Goal: Communication & Community: Answer question/provide support

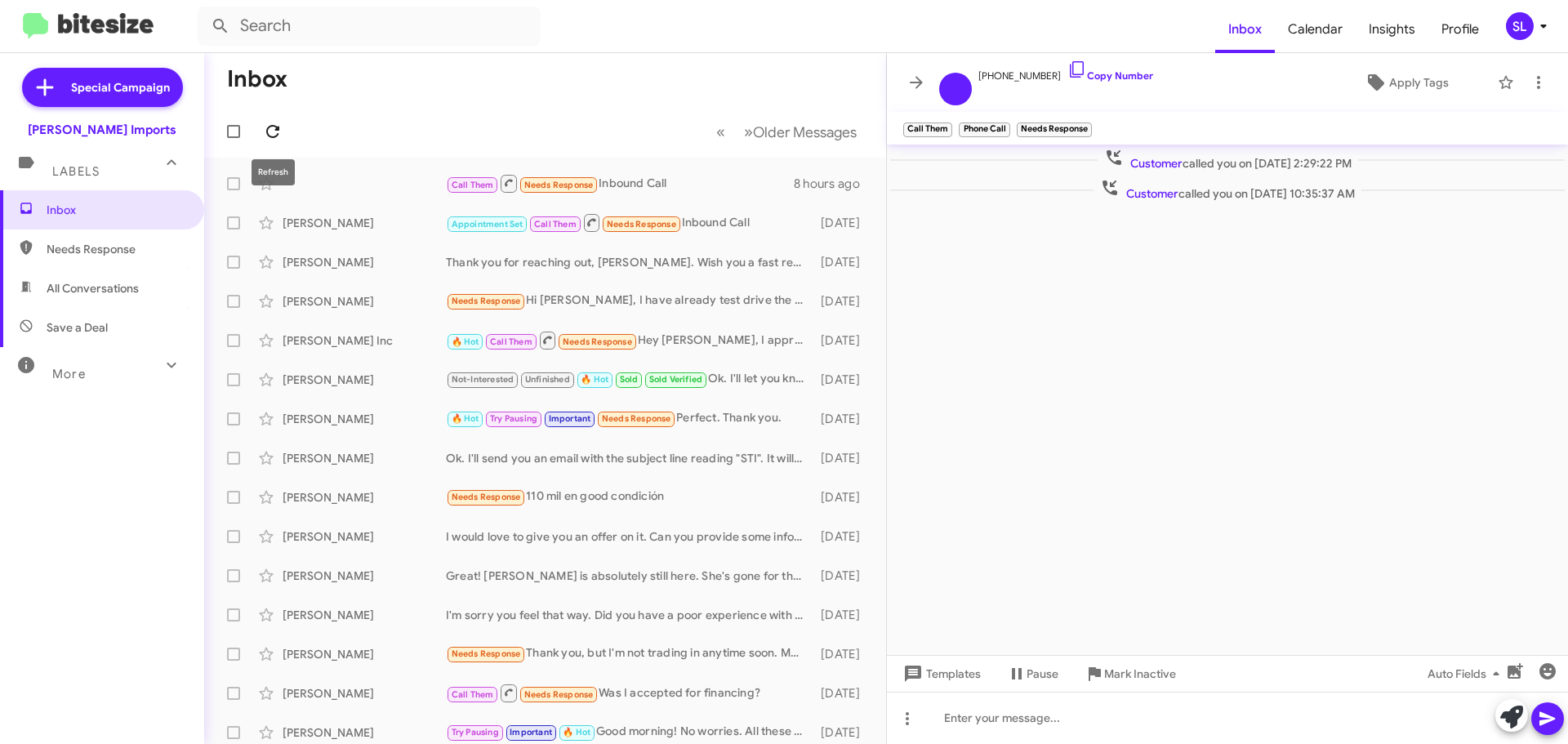
click at [279, 124] on icon at bounding box center [273, 132] width 20 height 20
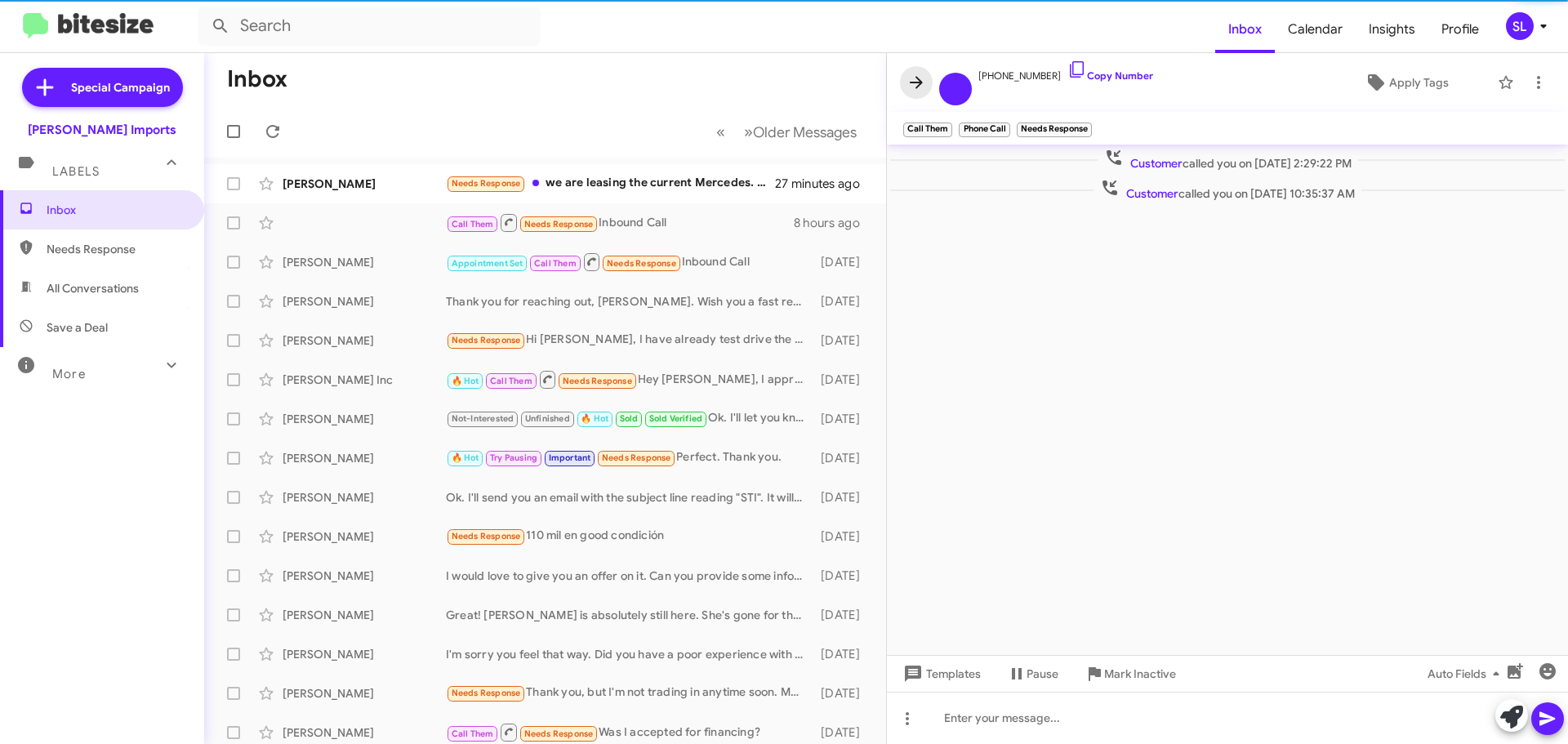
click at [912, 87] on icon at bounding box center [917, 82] width 20 height 20
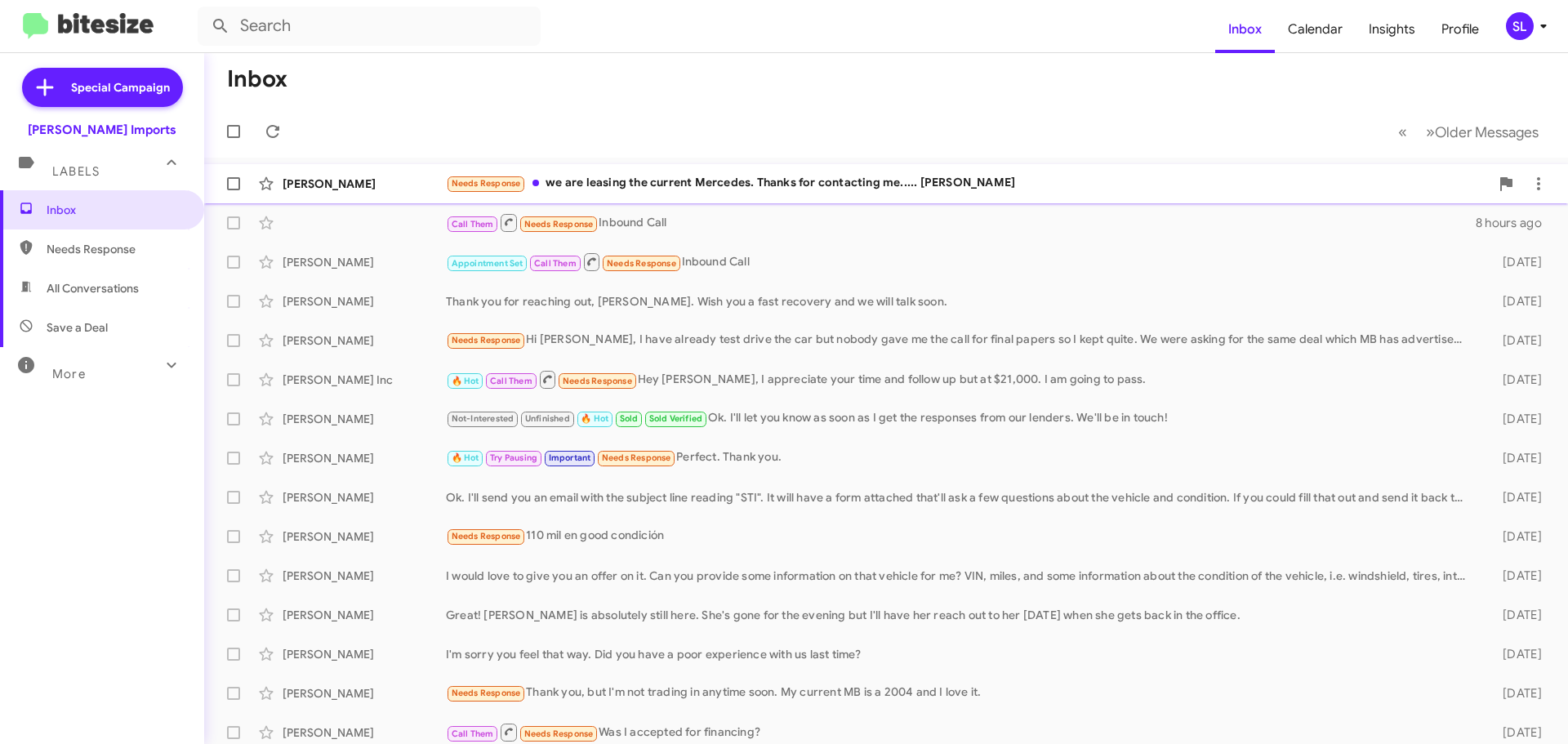
click at [617, 183] on div "Needs Response we are leasing the current Mercedes. Thanks for contacting me...…" at bounding box center [967, 183] width 1043 height 19
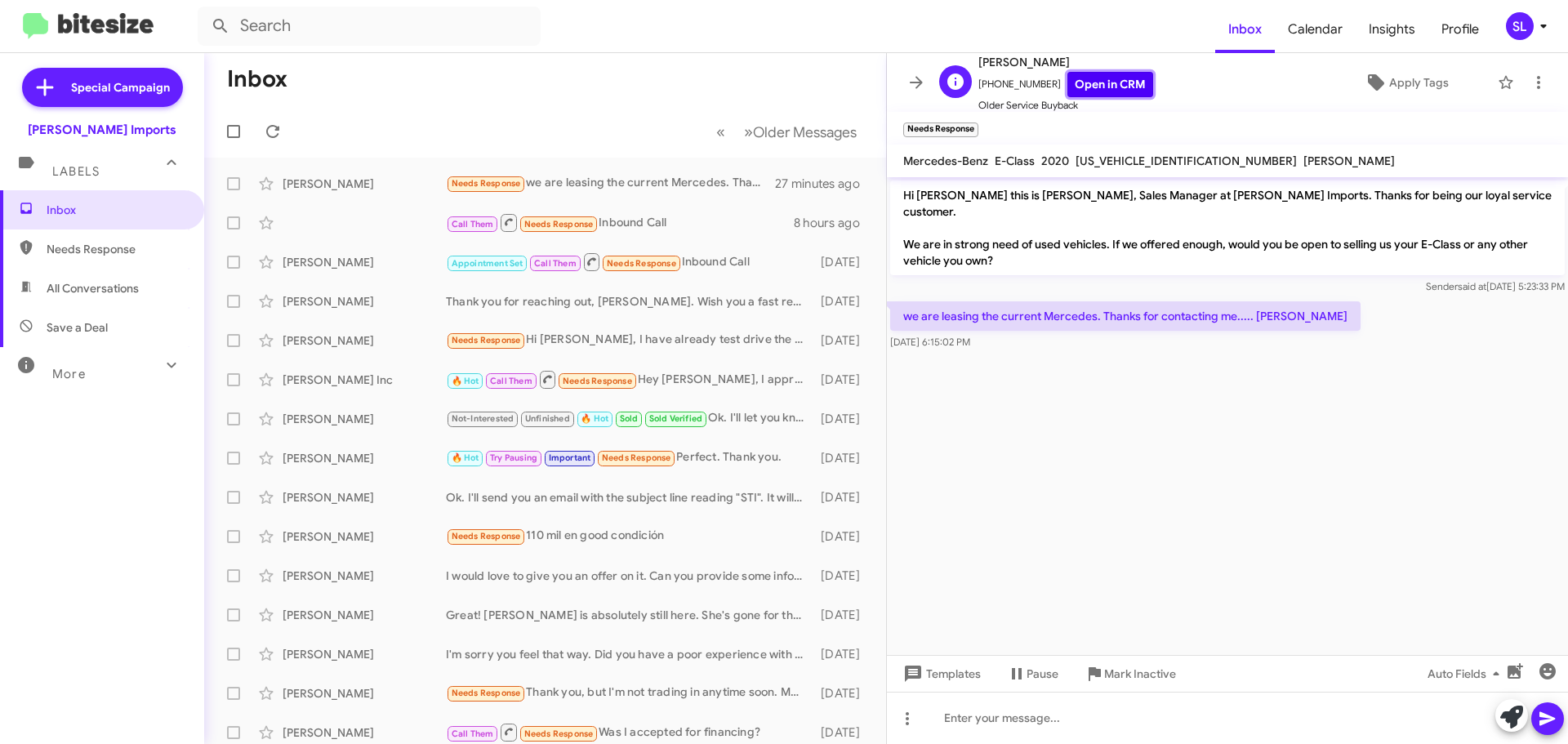
click at [1104, 90] on link "Open in CRM" at bounding box center [1110, 84] width 86 height 26
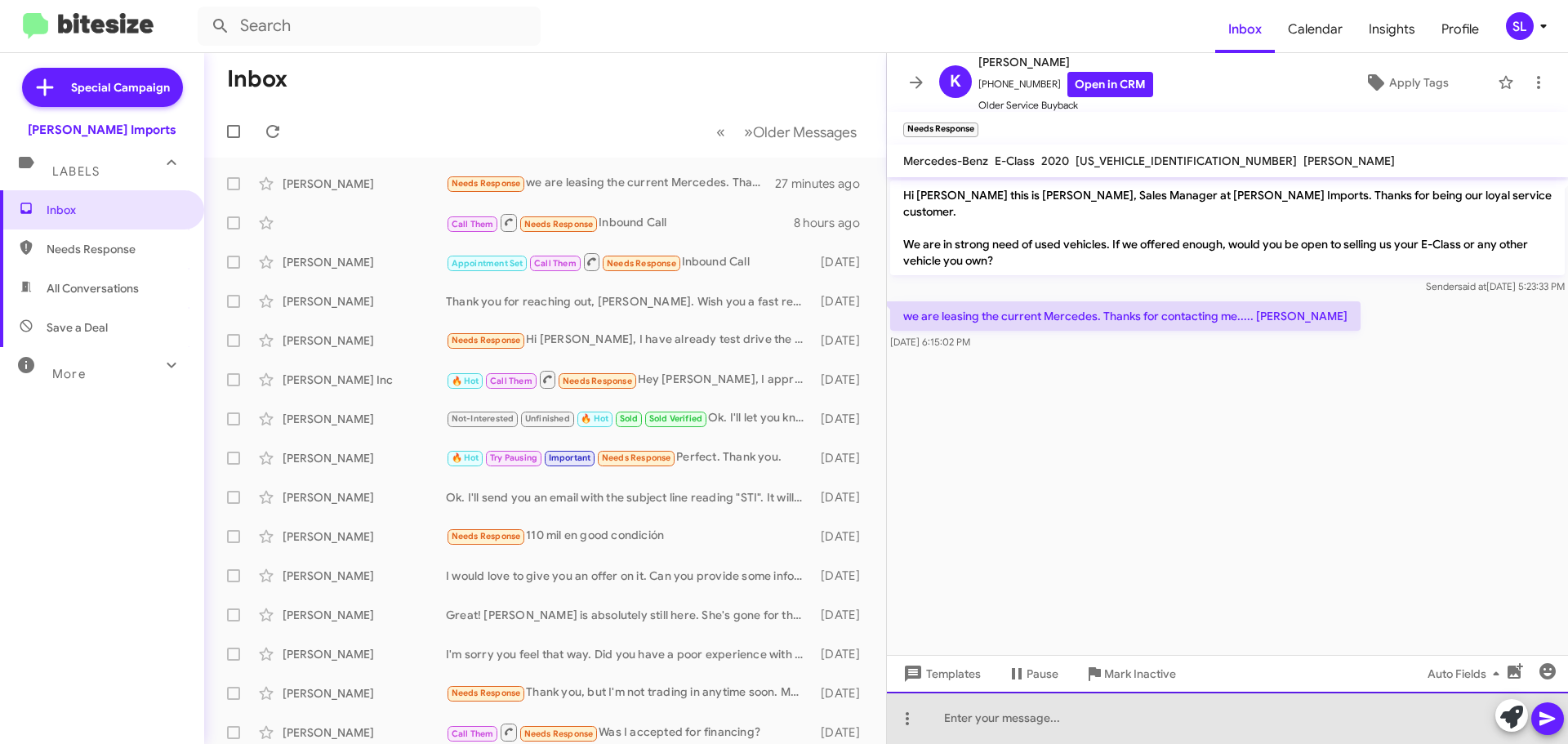
click at [1002, 722] on div at bounding box center [1227, 718] width 681 height 52
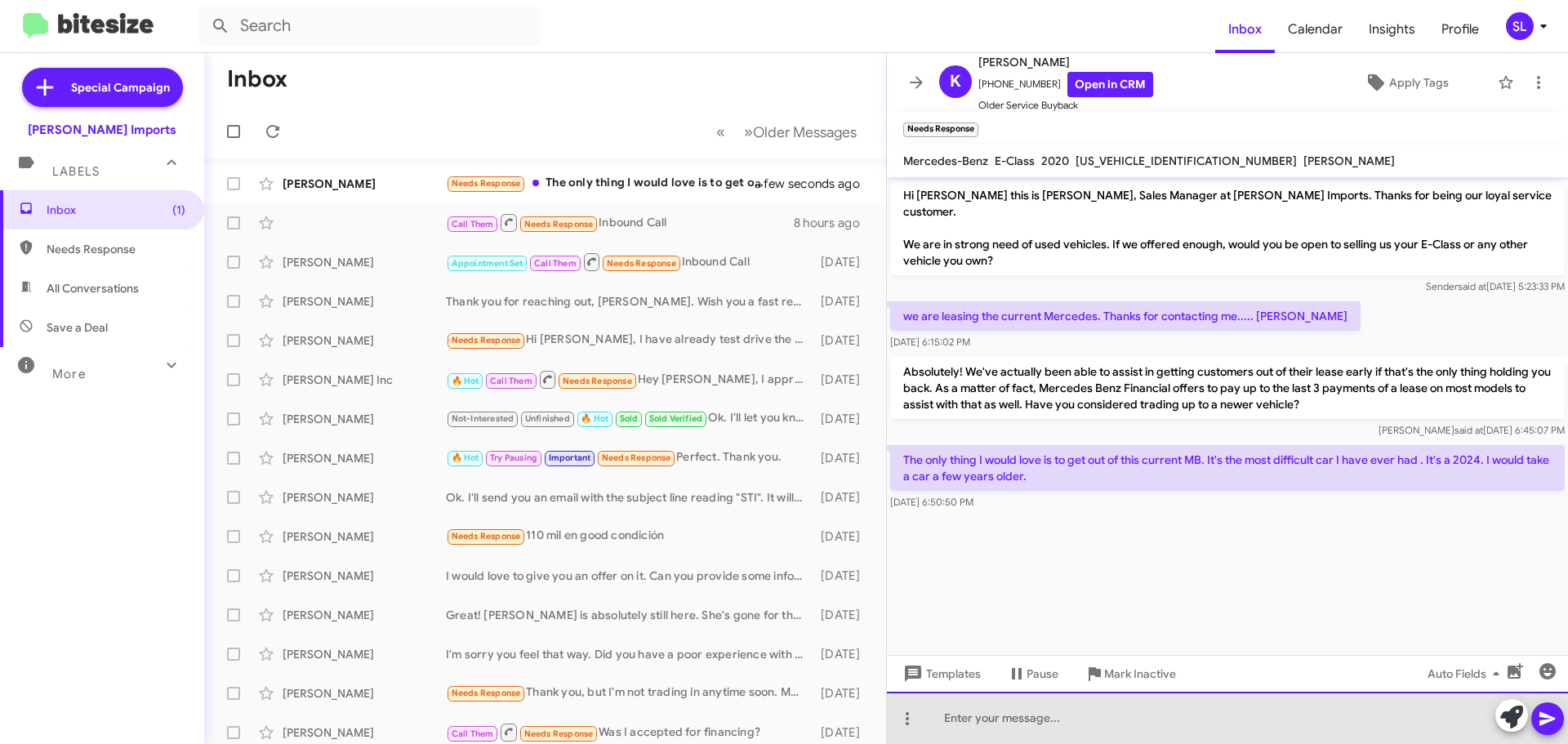
click at [1066, 718] on div at bounding box center [1227, 718] width 681 height 52
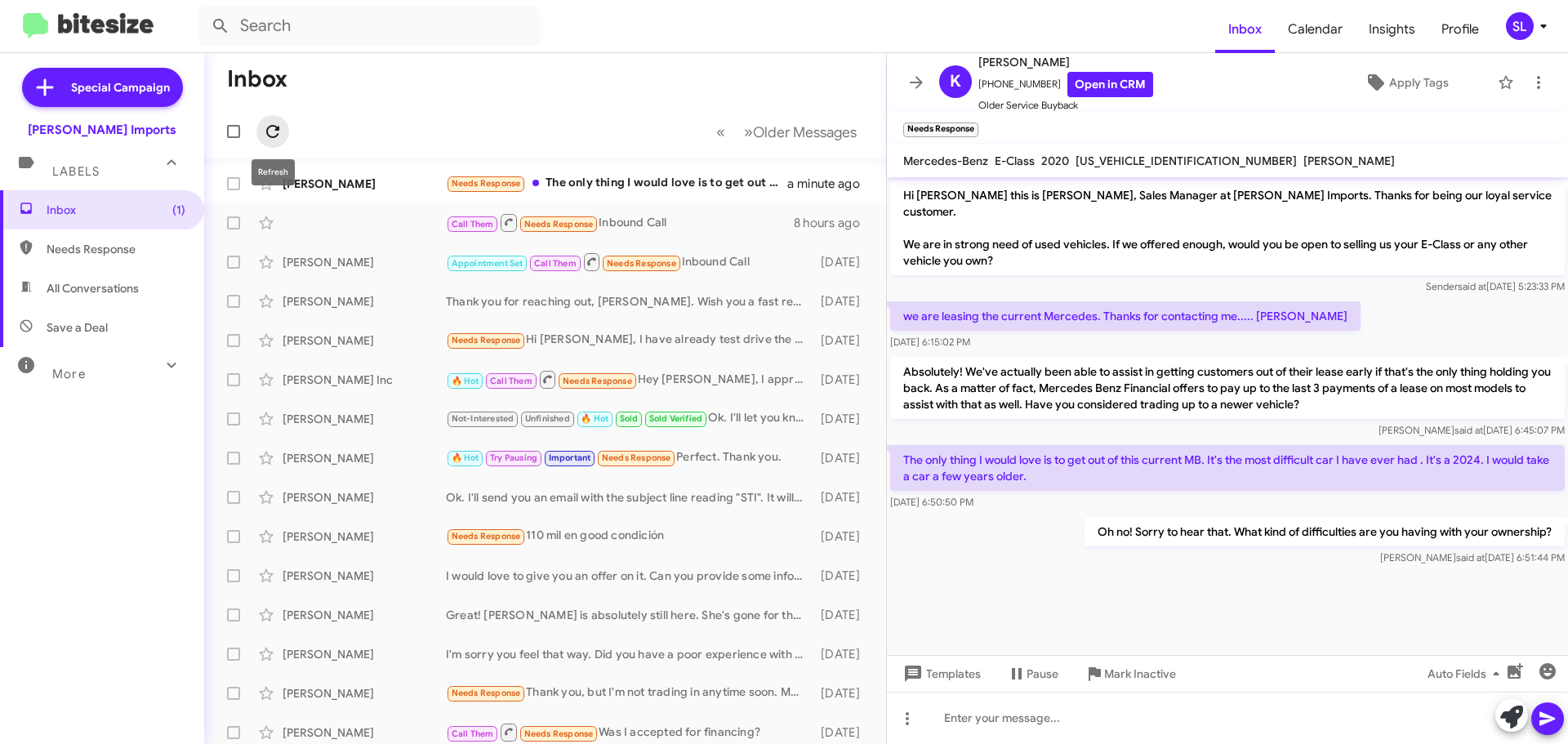
click at [278, 129] on icon at bounding box center [273, 132] width 13 height 13
click at [277, 129] on icon at bounding box center [273, 132] width 13 height 13
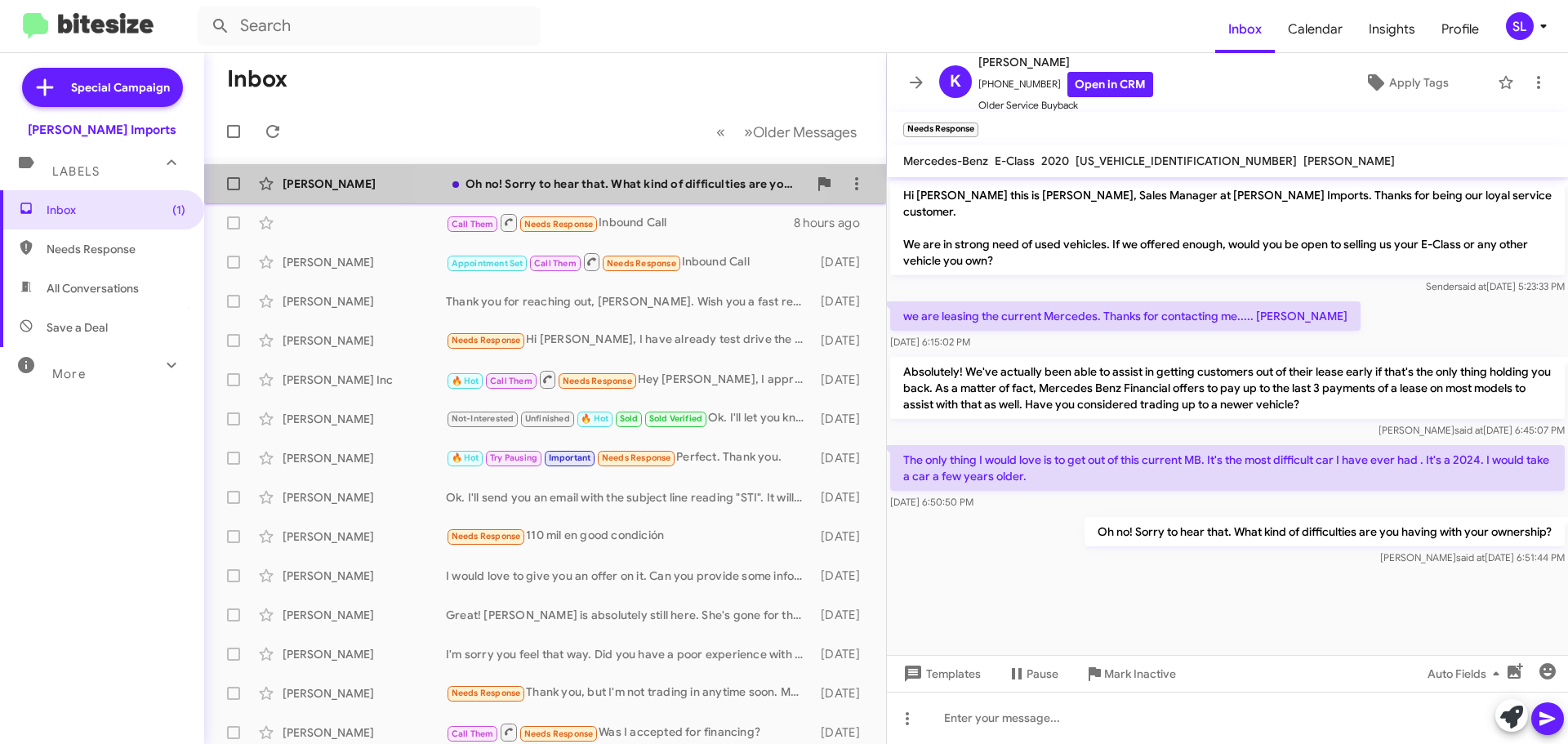
click at [614, 191] on div "Oh no! Sorry to hear that. What kind of difficulties are you having with your o…" at bounding box center [626, 184] width 362 height 16
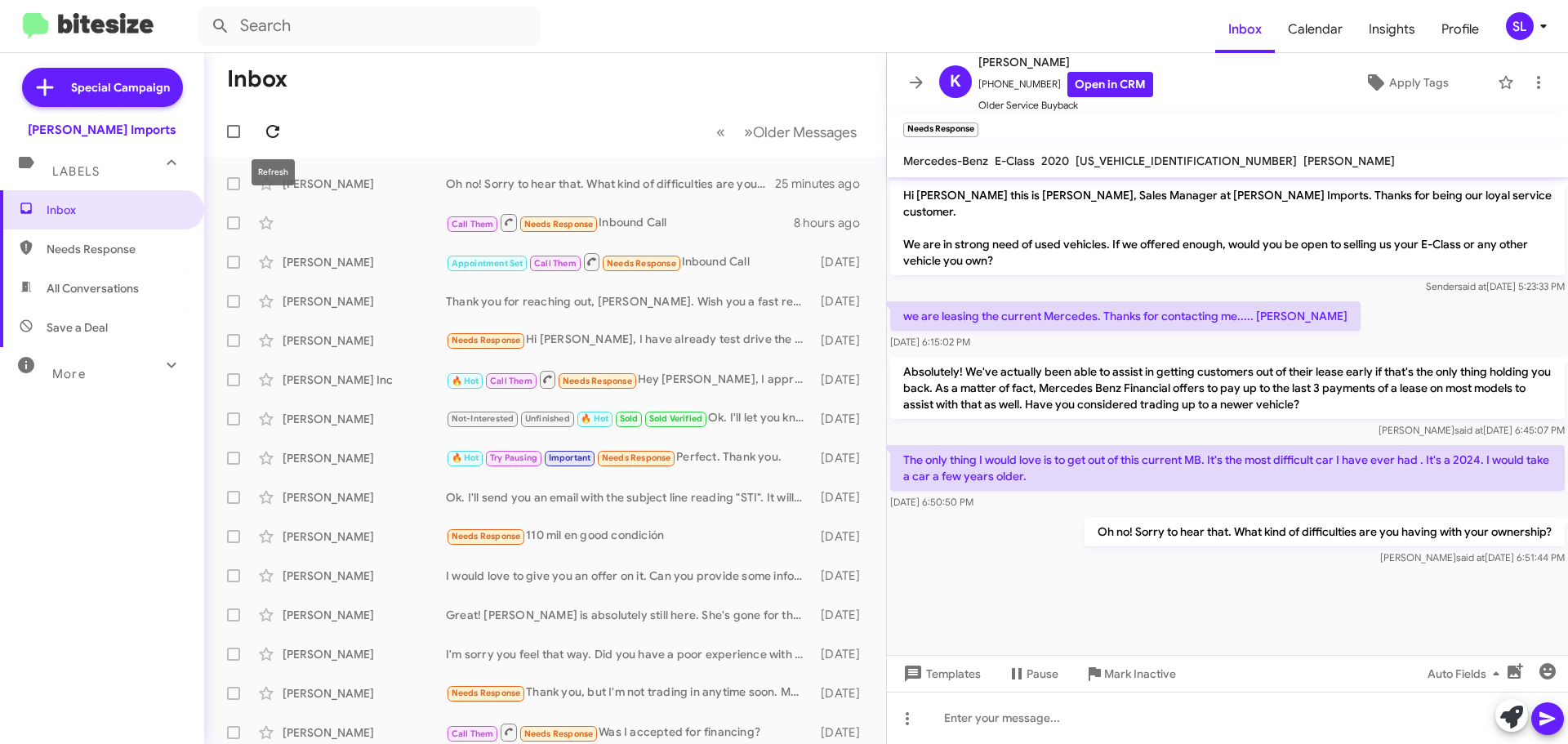
click at [277, 128] on icon at bounding box center [273, 132] width 13 height 13
